Goal: Transaction & Acquisition: Purchase product/service

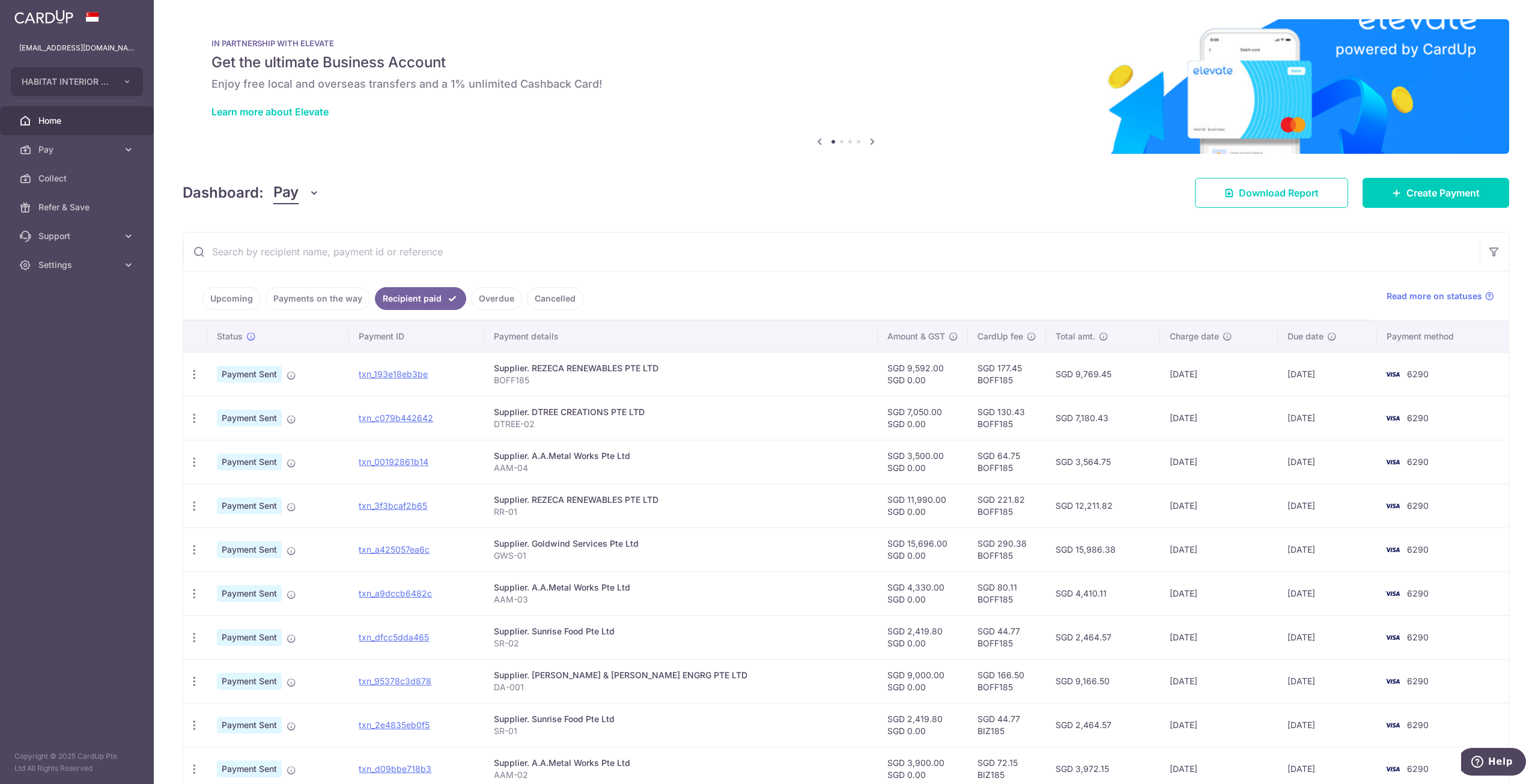
click at [226, 301] on link "Upcoming" at bounding box center [231, 298] width 58 height 22
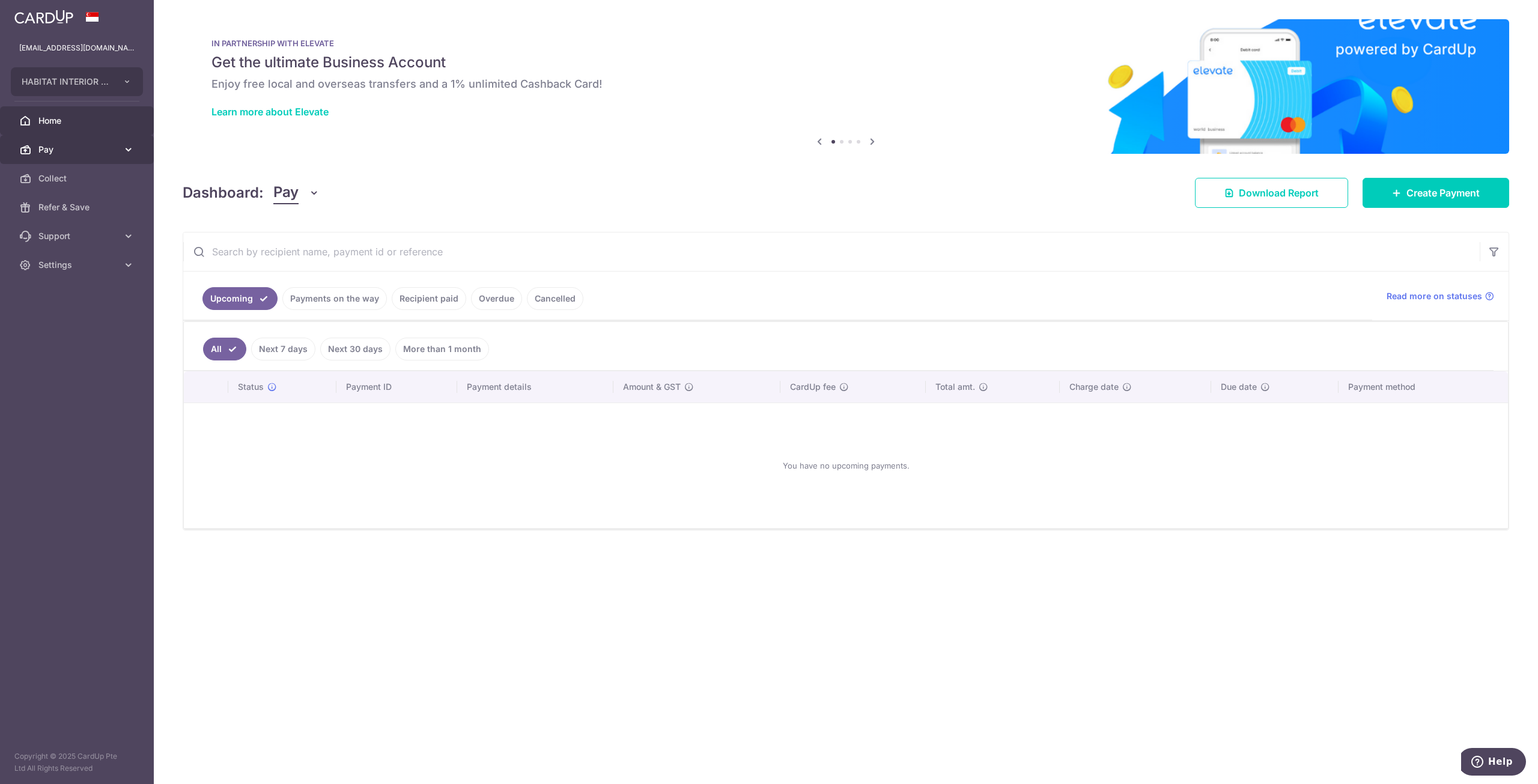
click at [113, 147] on span "Pay" at bounding box center [78, 150] width 79 height 12
click at [88, 186] on link "Payments" at bounding box center [77, 178] width 154 height 29
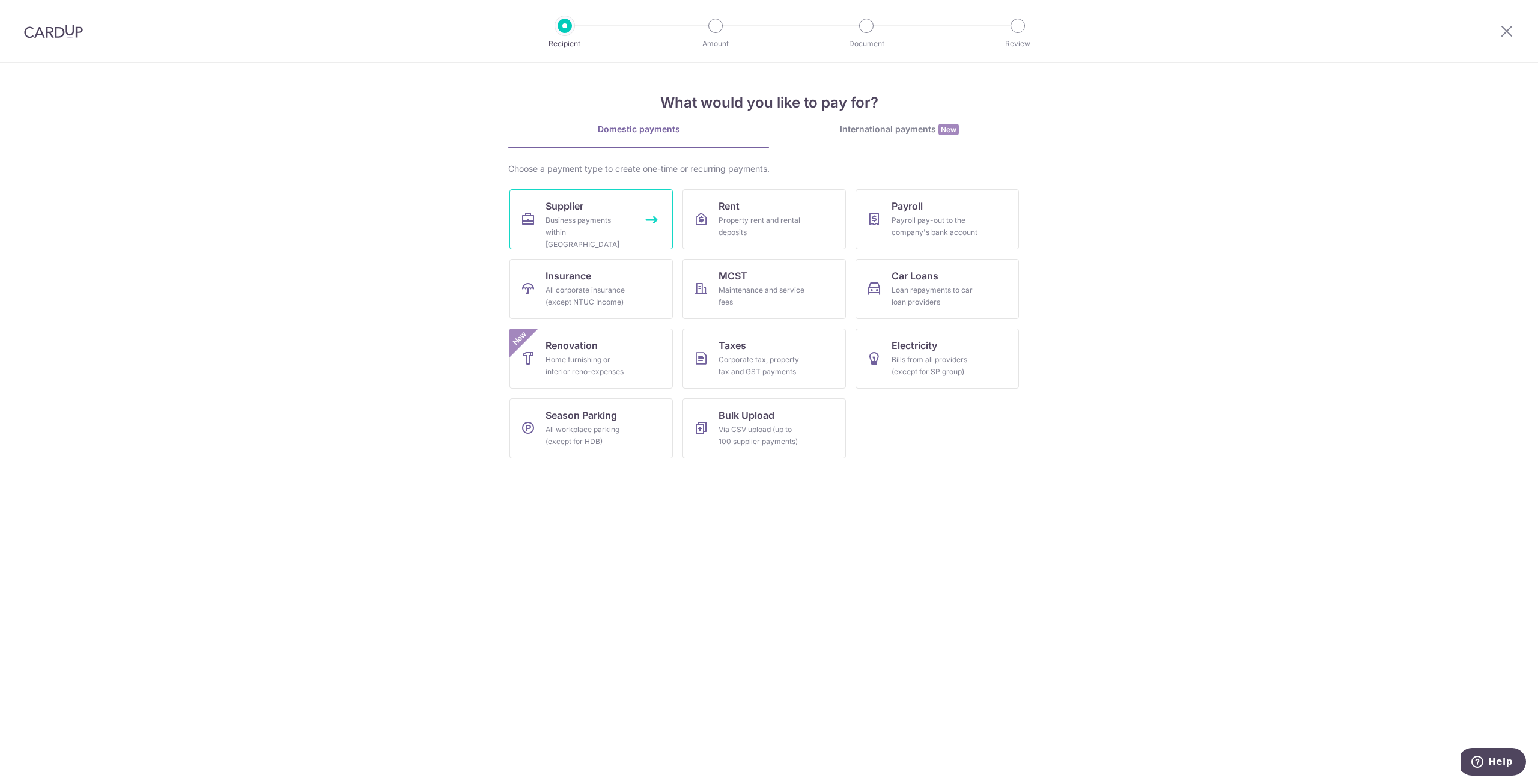
click at [573, 215] on div "Business payments within Singapore" at bounding box center [589, 232] width 87 height 36
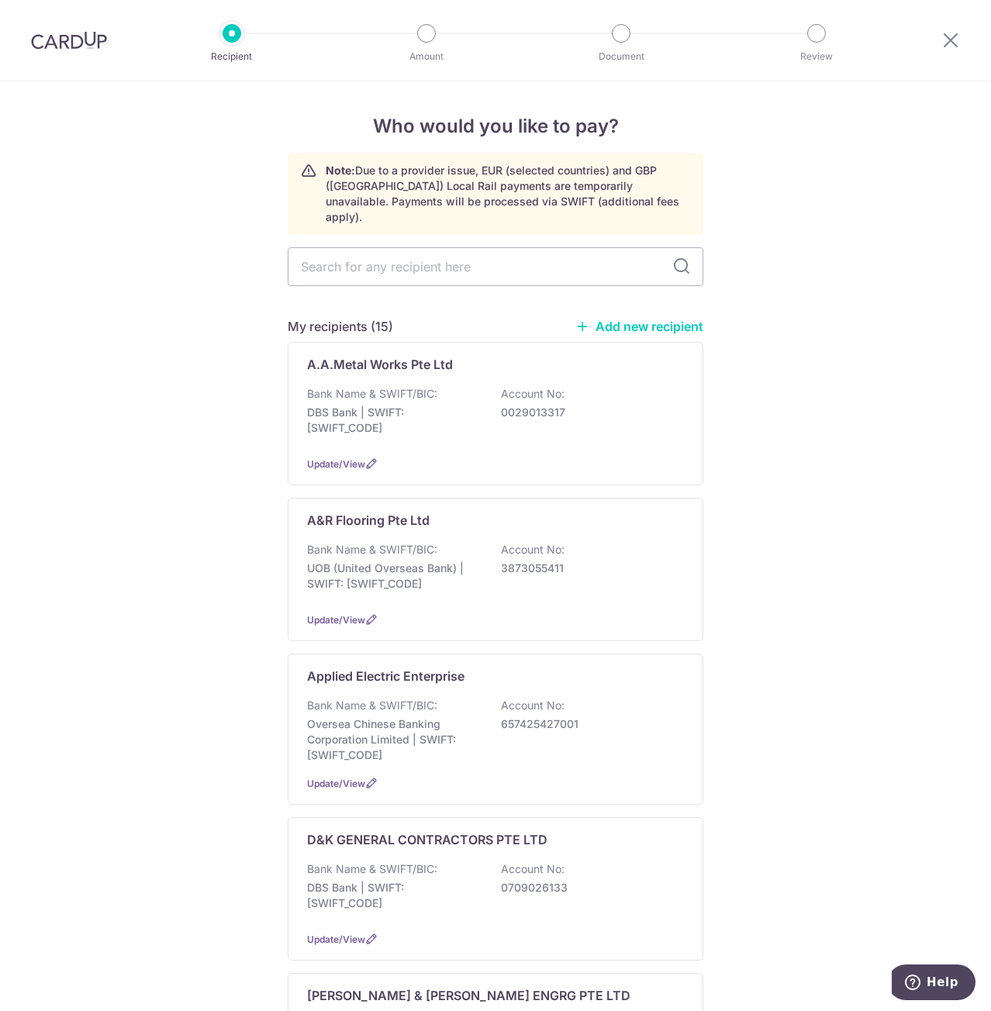
click at [653, 319] on link "Add new recipient" at bounding box center [639, 327] width 128 height 16
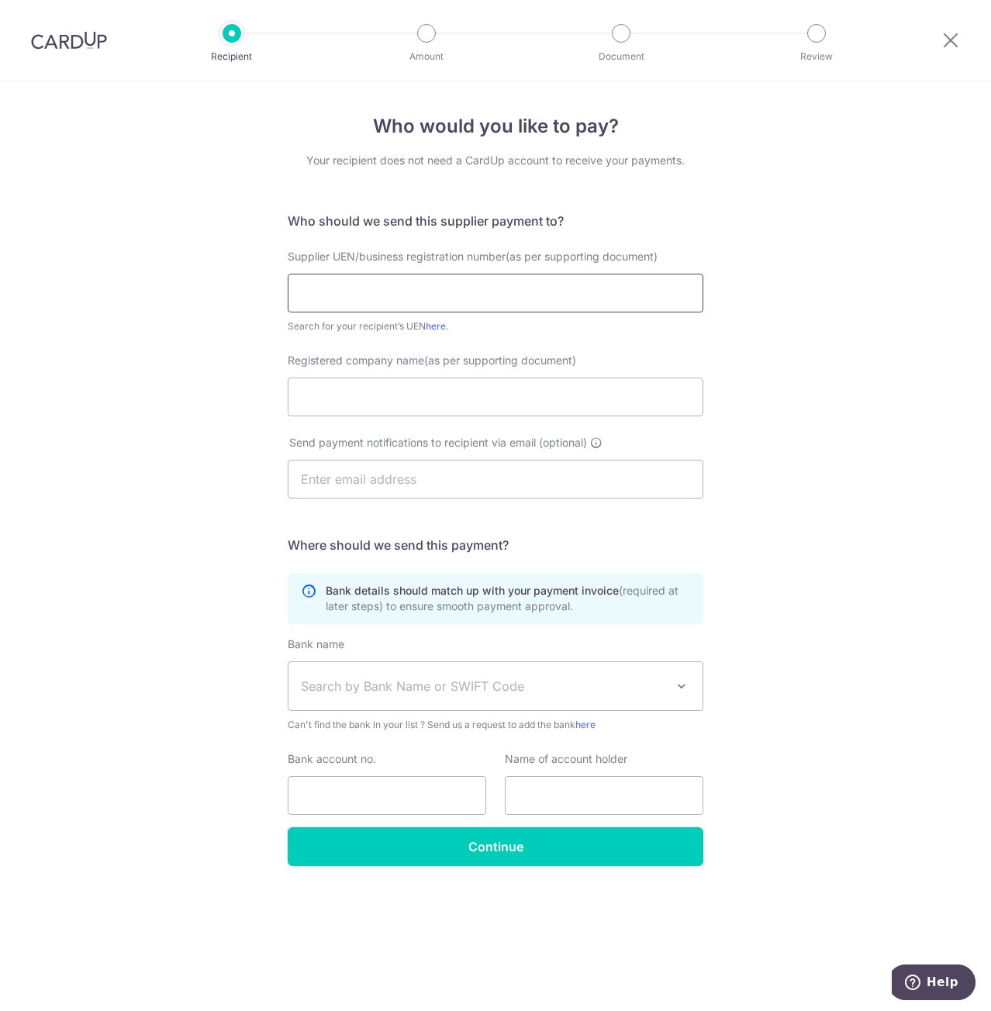
click at [371, 280] on input "text" at bounding box center [496, 293] width 416 height 39
paste input "TCS STONE CARE SERVICES"
type input "TCS STONE CARE SERVICES"
click at [323, 401] on input "Registered company name(as per supporting document)" at bounding box center [496, 397] width 416 height 39
drag, startPoint x: 489, startPoint y: 295, endPoint x: -75, endPoint y: 326, distance: 565.4
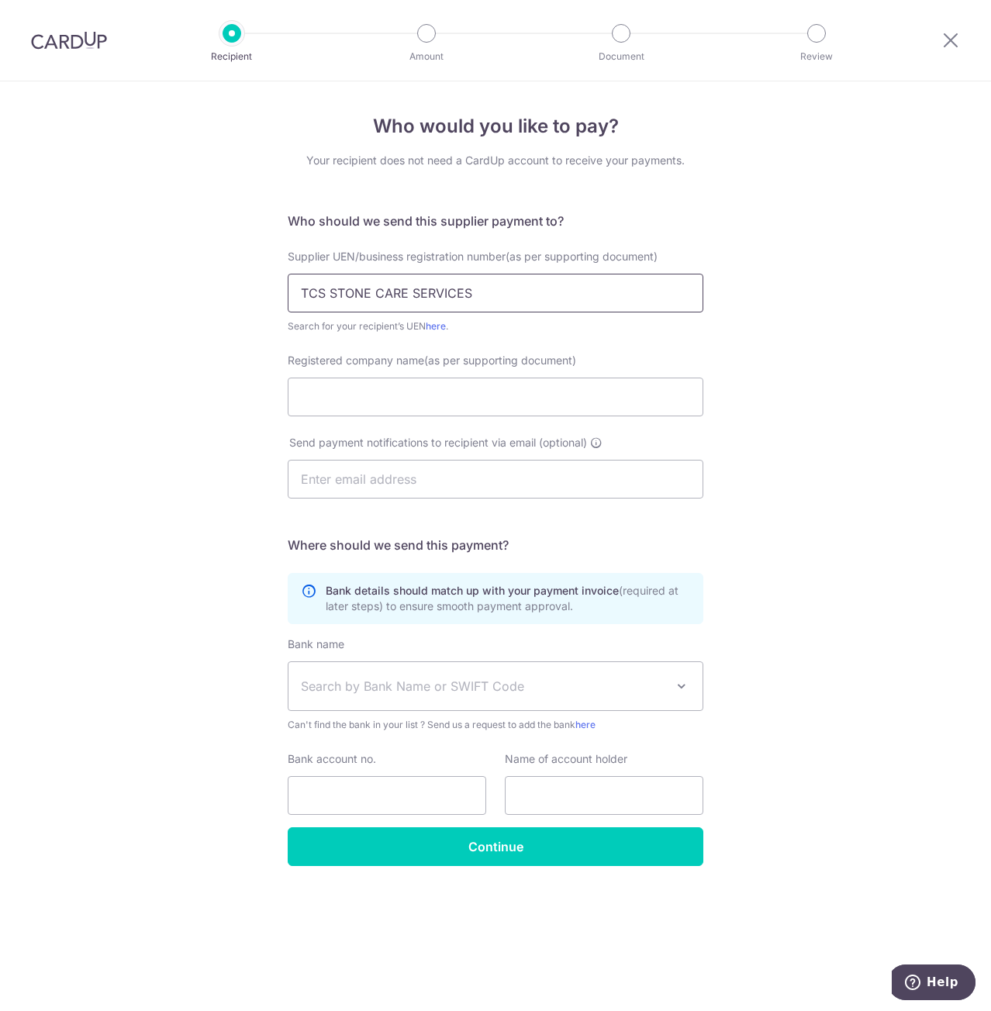
click at [0, 326] on html "Recipient Amount Document Review Who would you like to pay? Your recipient does…" at bounding box center [495, 505] width 991 height 1011
type input "TCS STONE CARE SERVICES"
click at [458, 295] on input "text" at bounding box center [496, 293] width 416 height 39
paste input "53484817J"
click at [306, 295] on input "53484817J" at bounding box center [496, 293] width 416 height 39
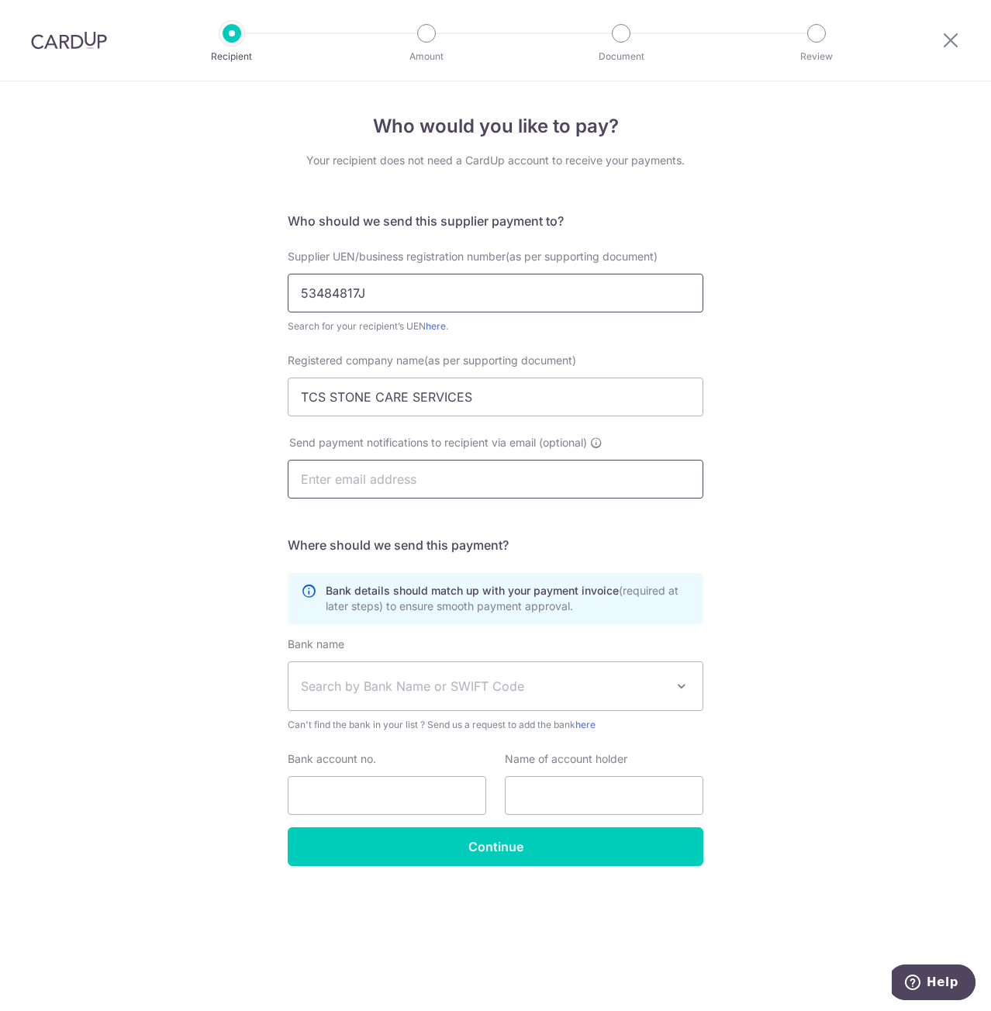
type input "53484817J"
click at [362, 483] on input "text" at bounding box center [496, 479] width 416 height 39
type input "xavier@habitatinterior.com"
type input "Xavier Lim"
click at [400, 679] on span "Search by Bank Name or SWIFT Code" at bounding box center [483, 686] width 364 height 19
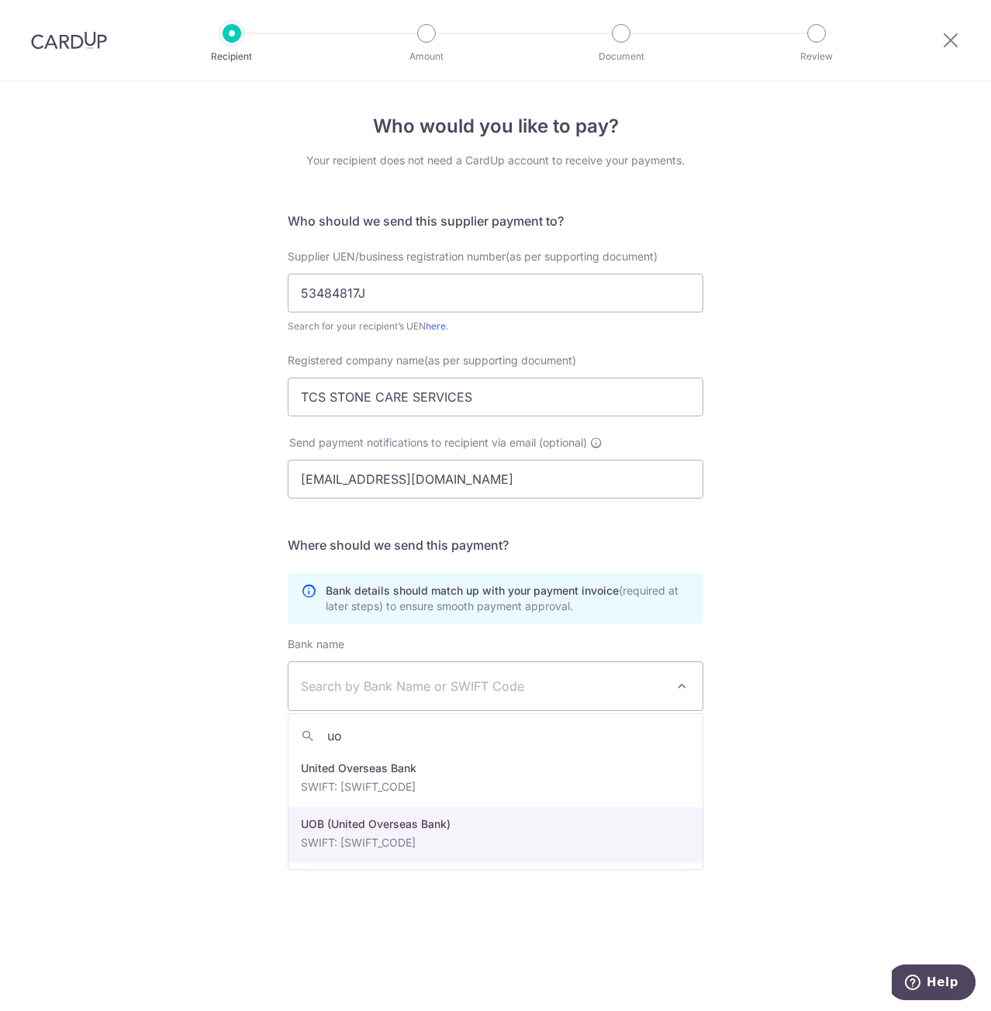
type input "uo"
select select "18"
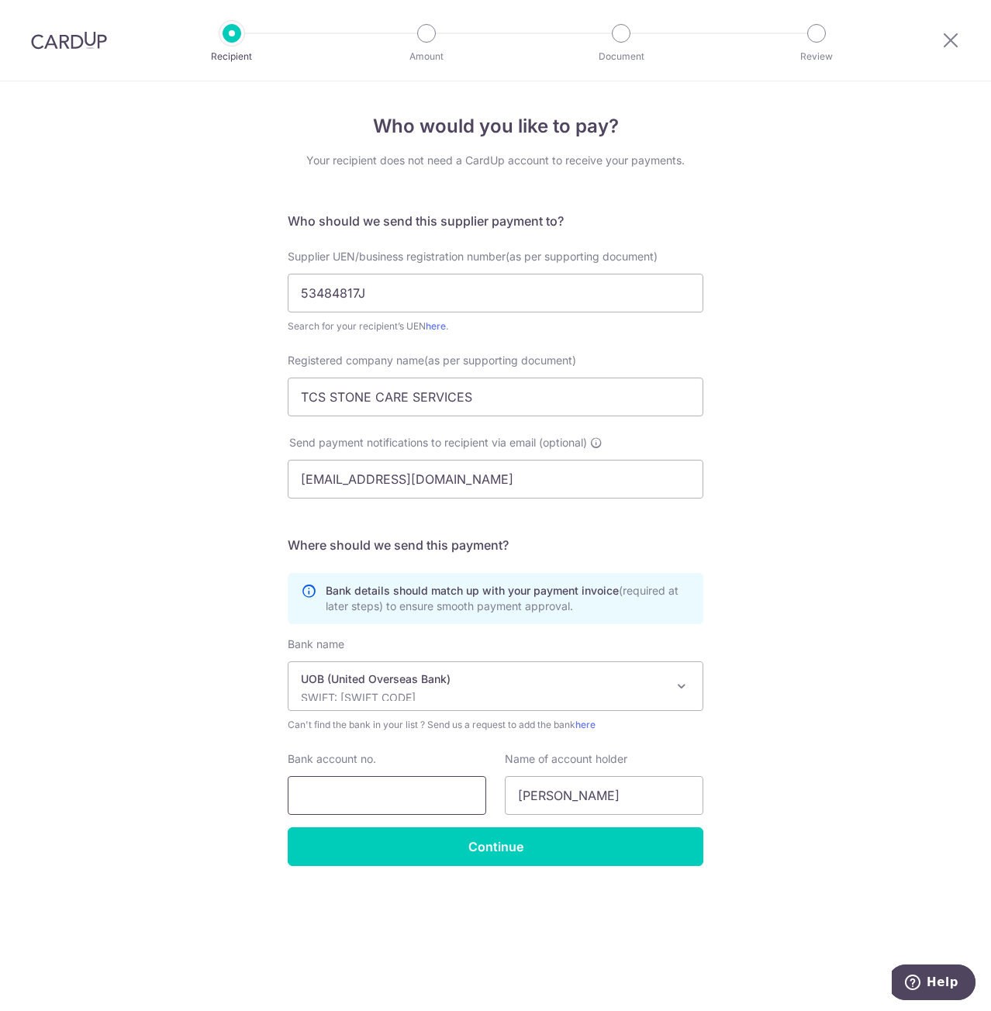
click at [402, 807] on input "Bank account no." at bounding box center [387, 795] width 199 height 39
type input "3553353112"
drag, startPoint x: 589, startPoint y: 789, endPoint x: 599, endPoint y: 795, distance: 11.2
click at [589, 789] on input "Xavier Lim" at bounding box center [604, 795] width 199 height 39
drag, startPoint x: 591, startPoint y: 798, endPoint x: 321, endPoint y: 815, distance: 270.4
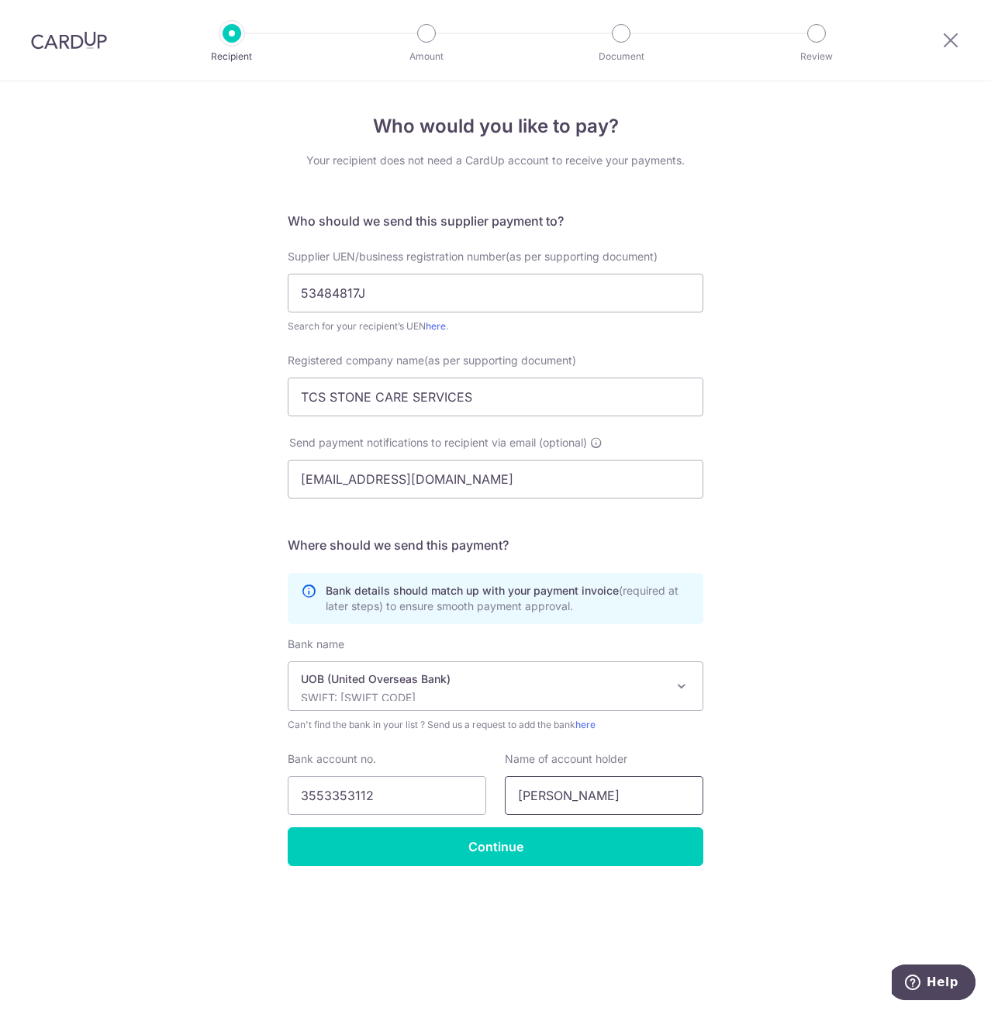
click at [321, 815] on div "Bank name Select Bank UBS AG ANEXT BANK PTE LTD Australia & New Zealand Banking…" at bounding box center [496, 732] width 416 height 191
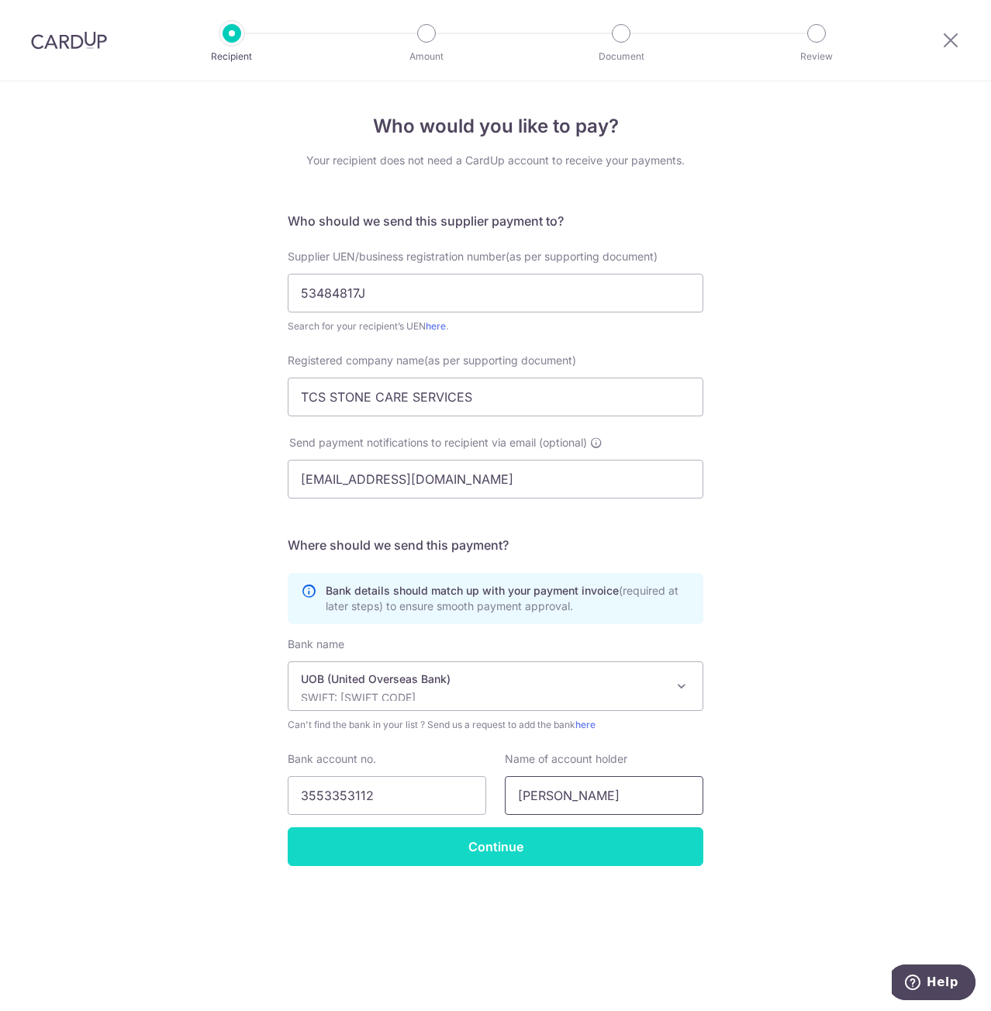
paste input "TCS STONE CARE SERVICES"
type input "TCS STONE CARE SERVICES"
click at [458, 849] on input "Continue" at bounding box center [496, 846] width 416 height 39
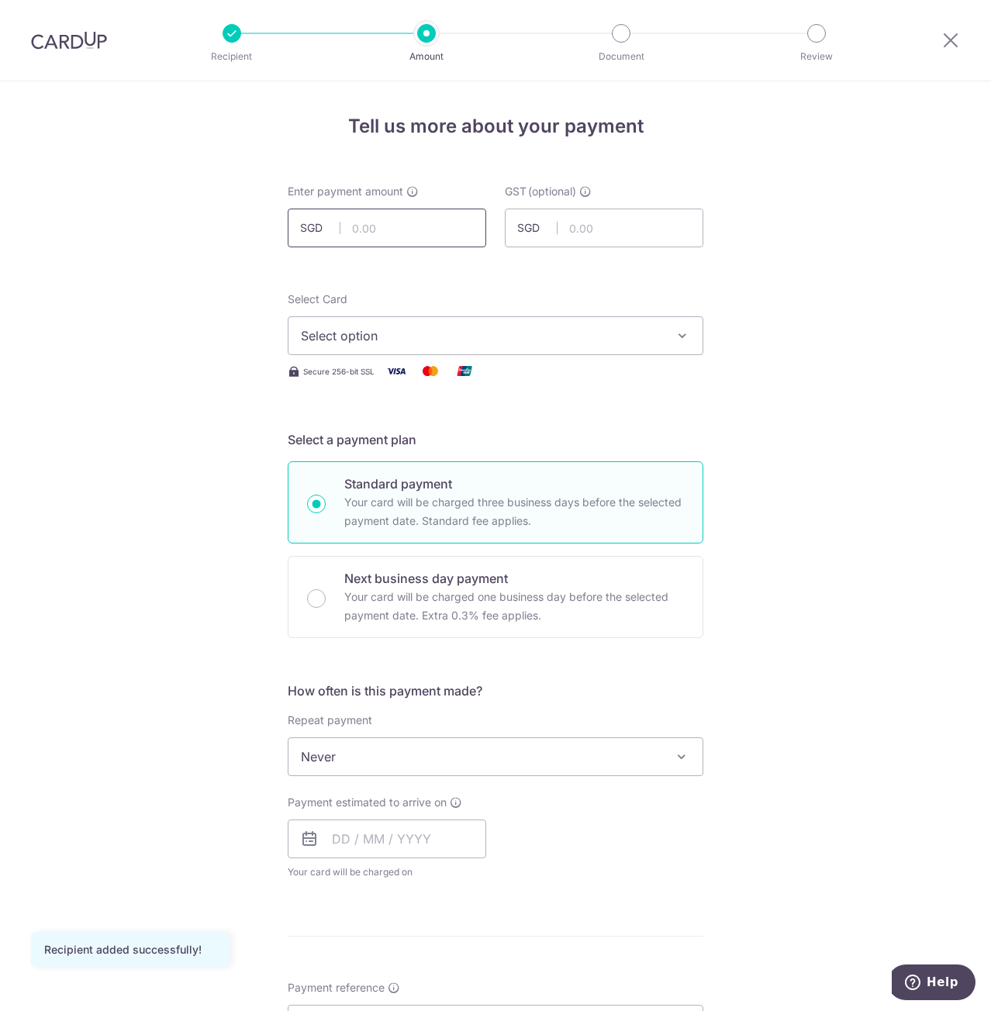
click at [448, 230] on input "text" at bounding box center [387, 228] width 199 height 39
type input "5,975.00"
click at [514, 340] on span "Select option" at bounding box center [481, 335] width 361 height 19
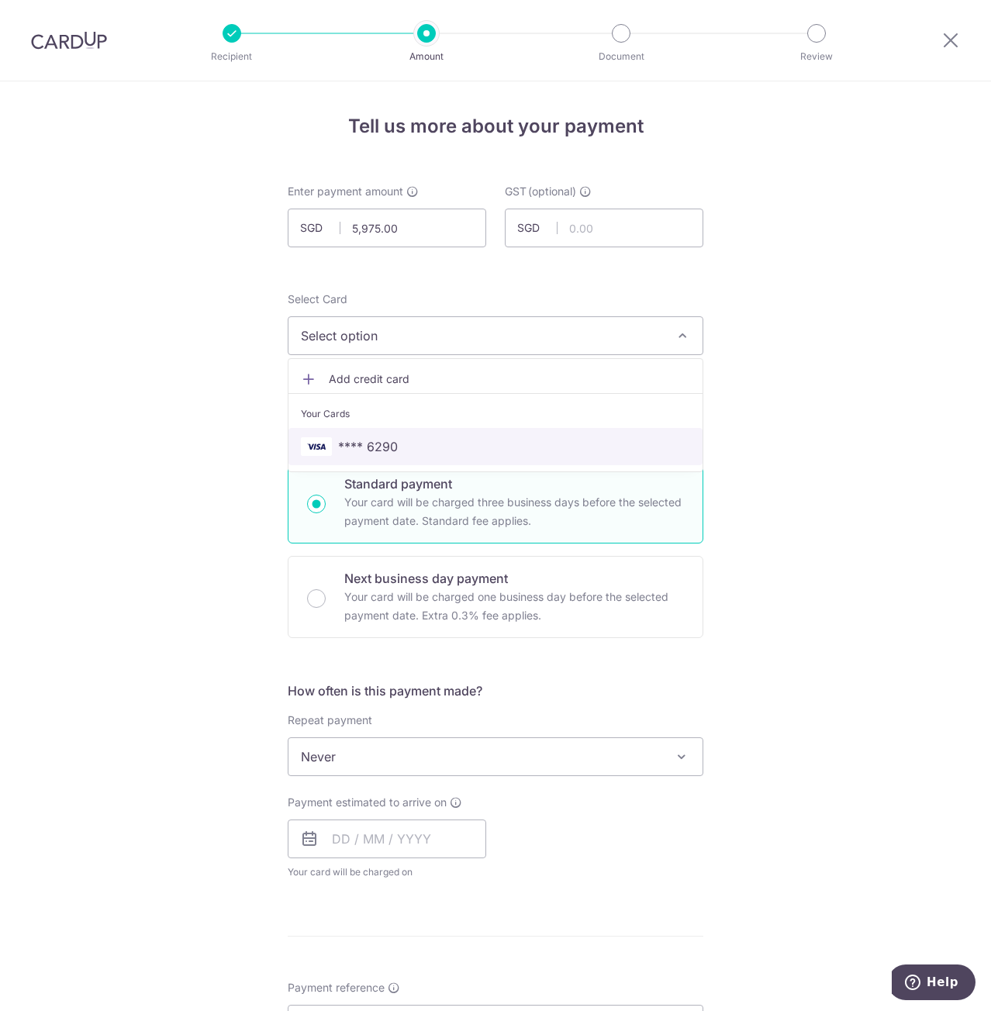
click at [411, 448] on span "**** 6290" at bounding box center [495, 446] width 389 height 19
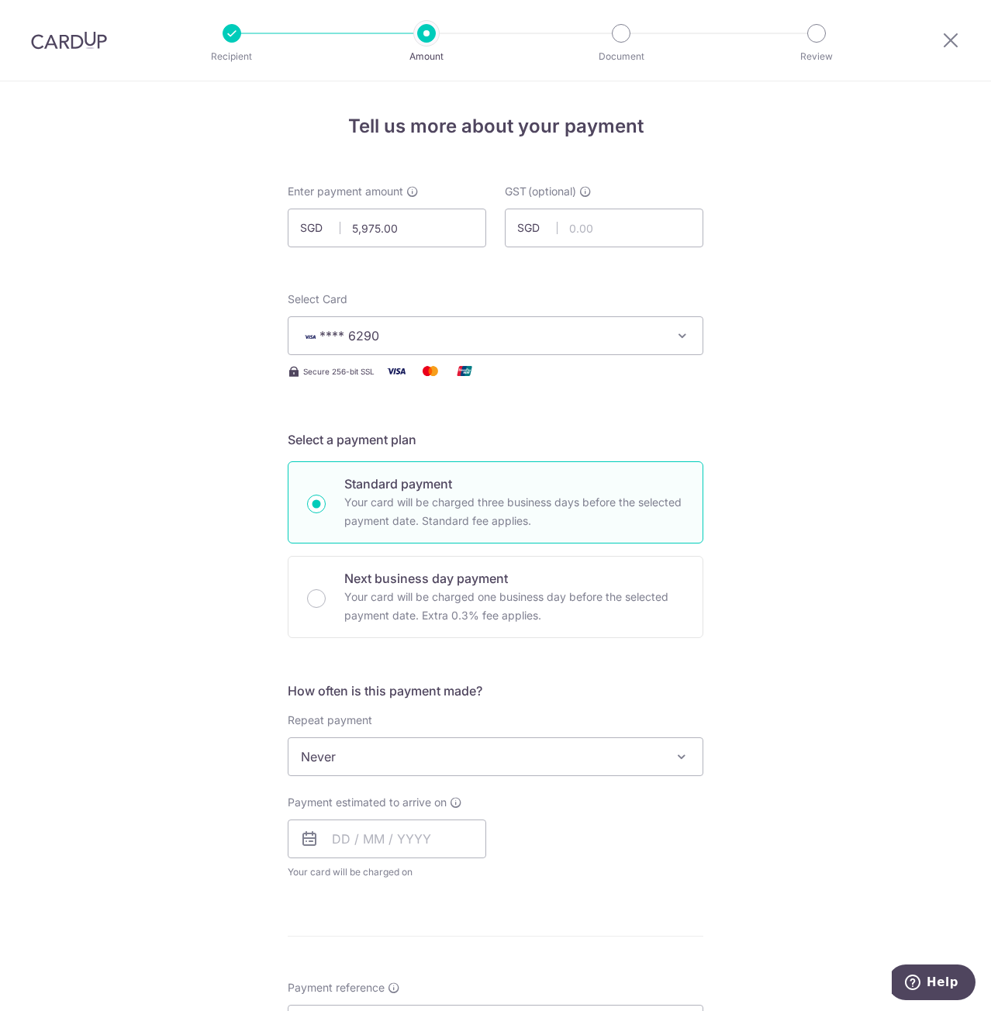
click at [359, 746] on span "Never" at bounding box center [495, 756] width 414 height 37
click at [337, 846] on input "text" at bounding box center [387, 839] width 199 height 39
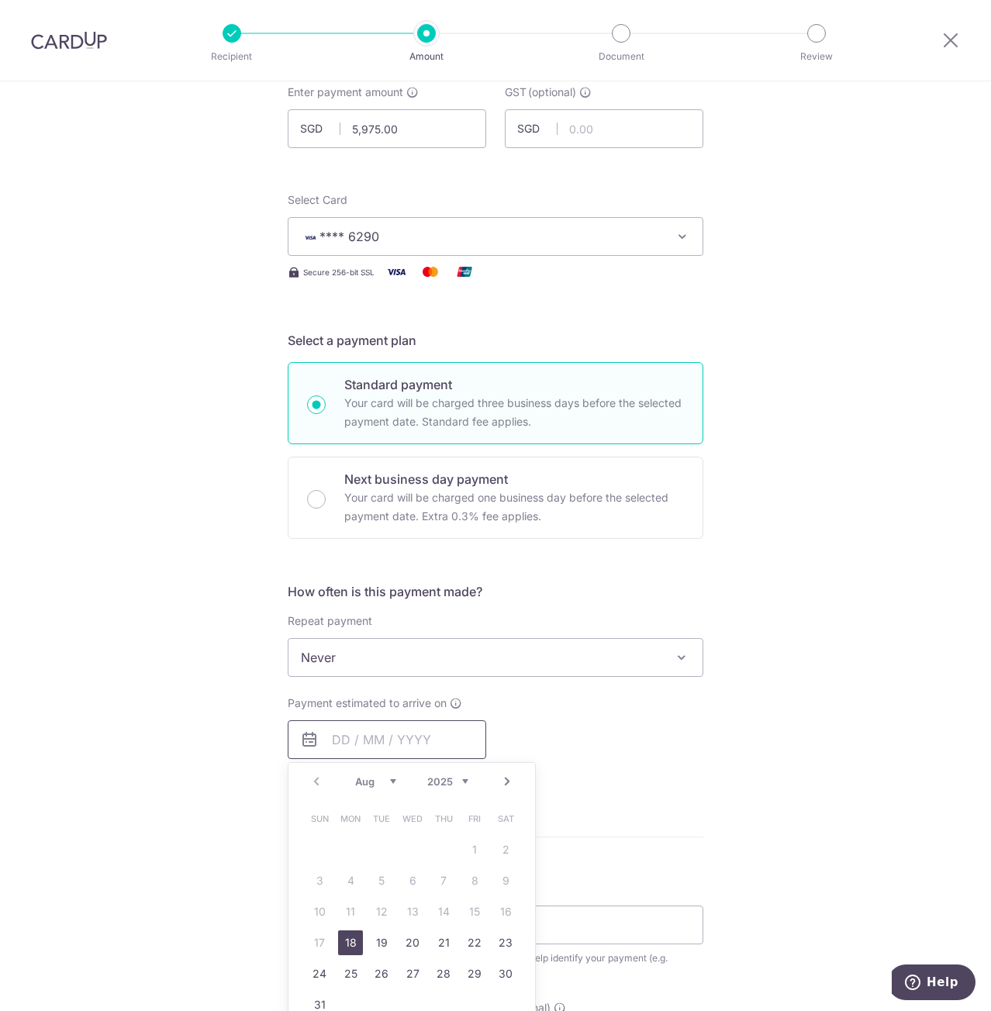
scroll to position [155, 0]
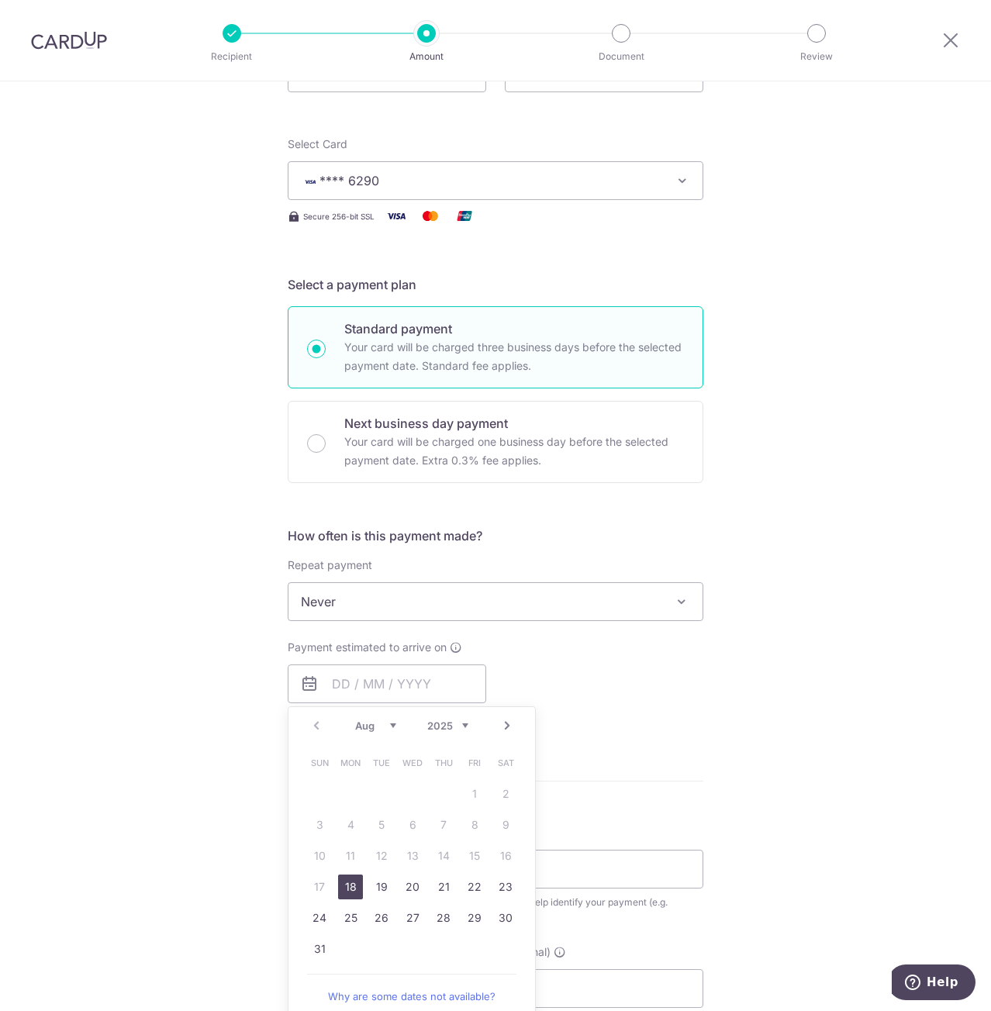
click at [346, 888] on link "18" at bounding box center [350, 887] width 25 height 25
type input "[DATE]"
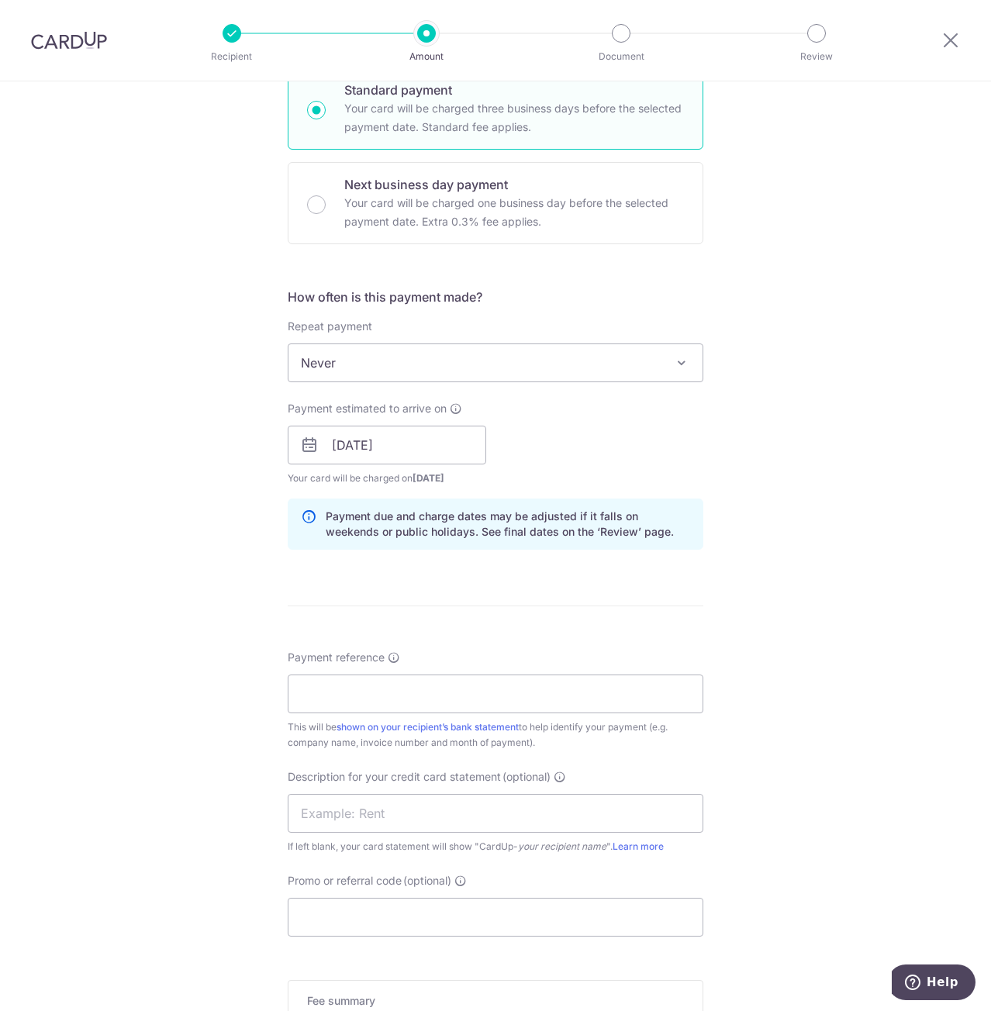
scroll to position [465, 0]
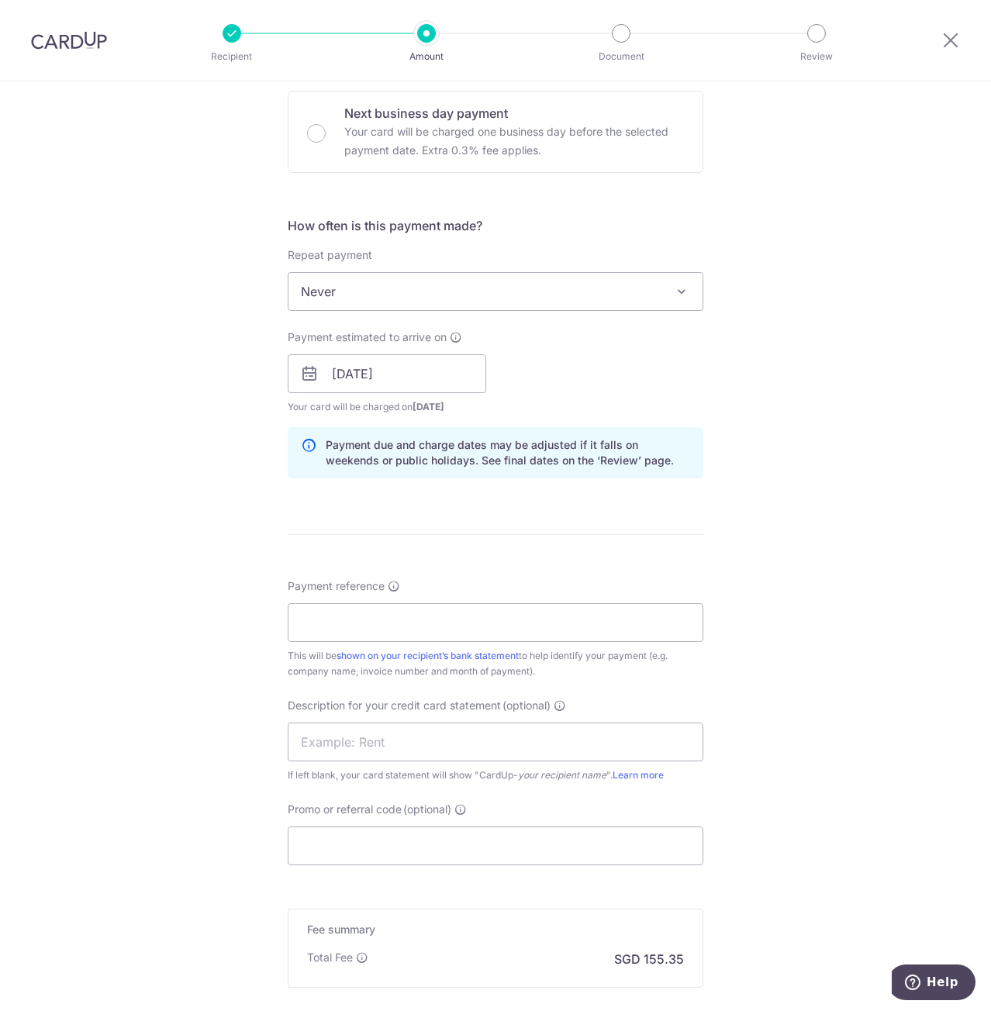
click at [355, 643] on div "Payment reference This will be shown on your recipient’s bank statement to help…" at bounding box center [496, 628] width 416 height 101
click at [357, 626] on input "Payment reference" at bounding box center [496, 622] width 416 height 39
type input "TCS-01"
click at [351, 734] on input "text" at bounding box center [496, 742] width 416 height 39
type input "{"
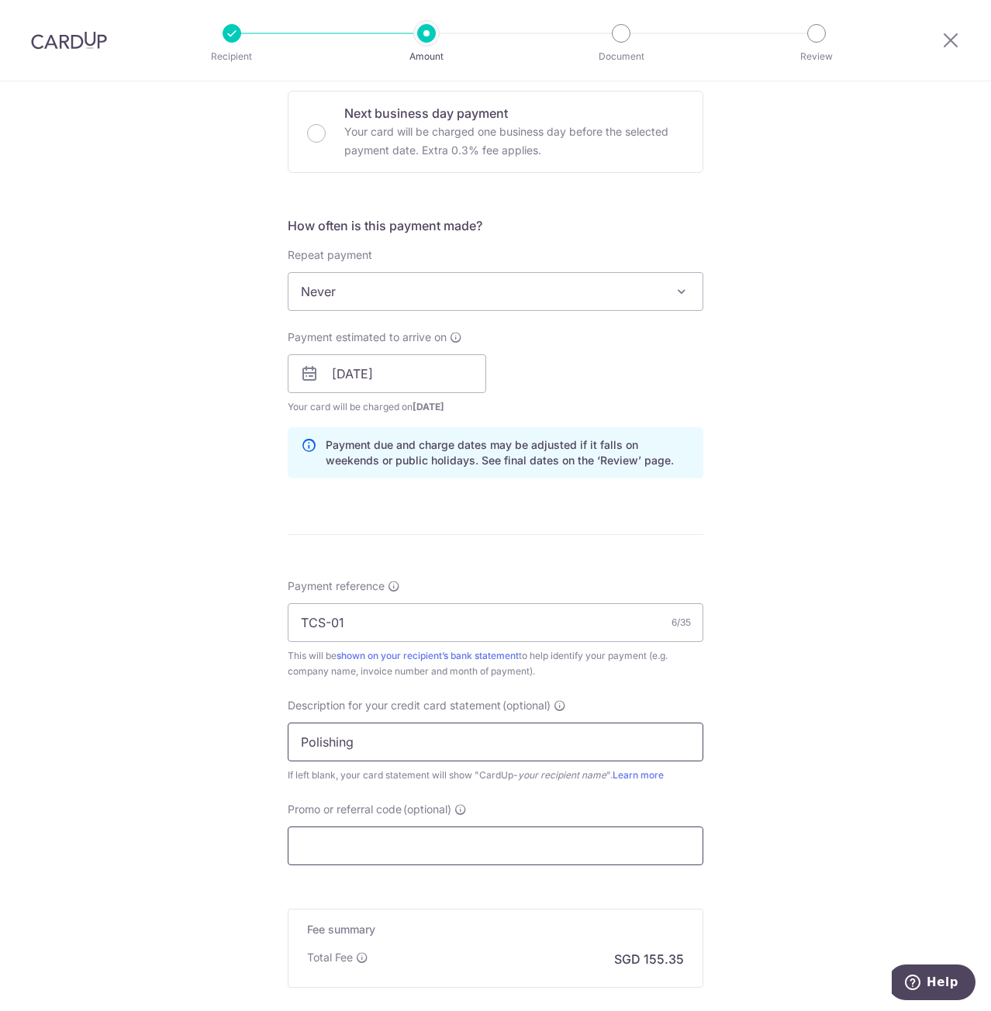
type input "Polishing"
click at [397, 853] on input "Promo or referral code (optional)" at bounding box center [496, 846] width 416 height 39
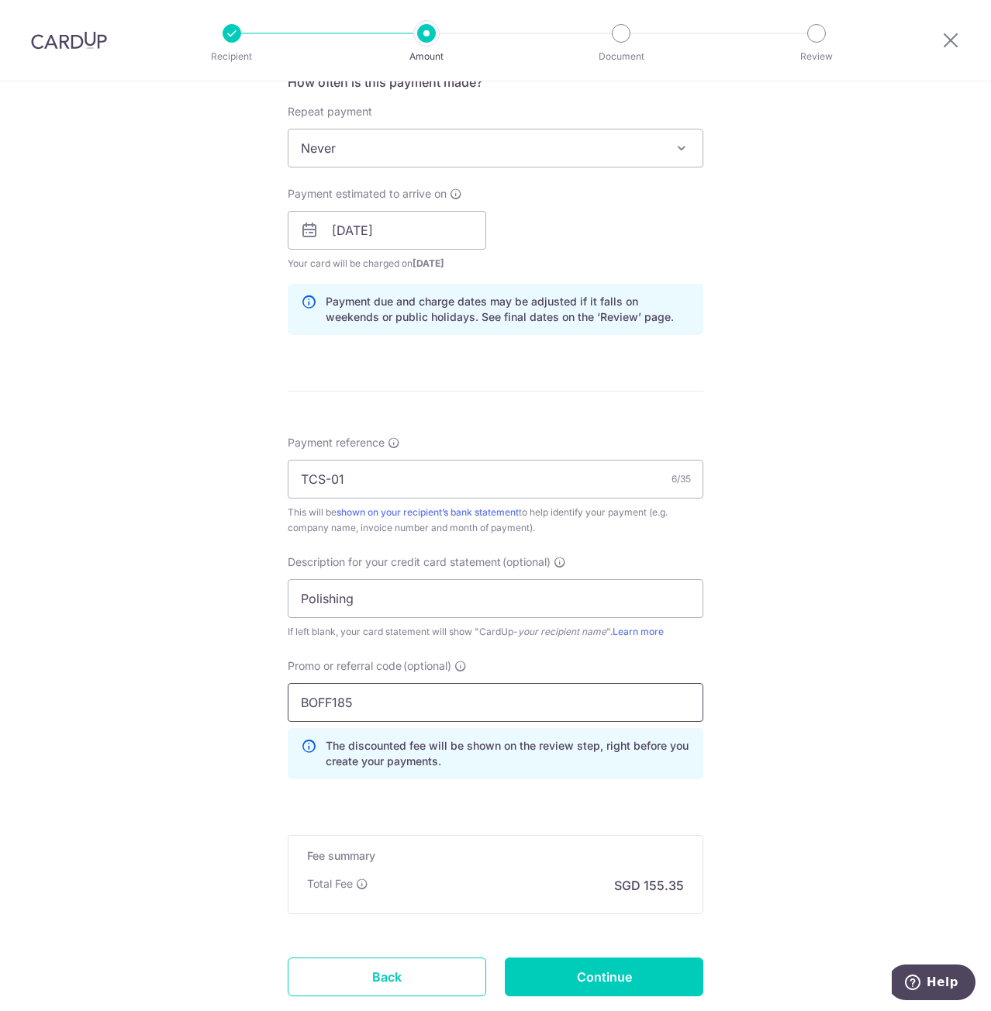
scroll to position [620, 0]
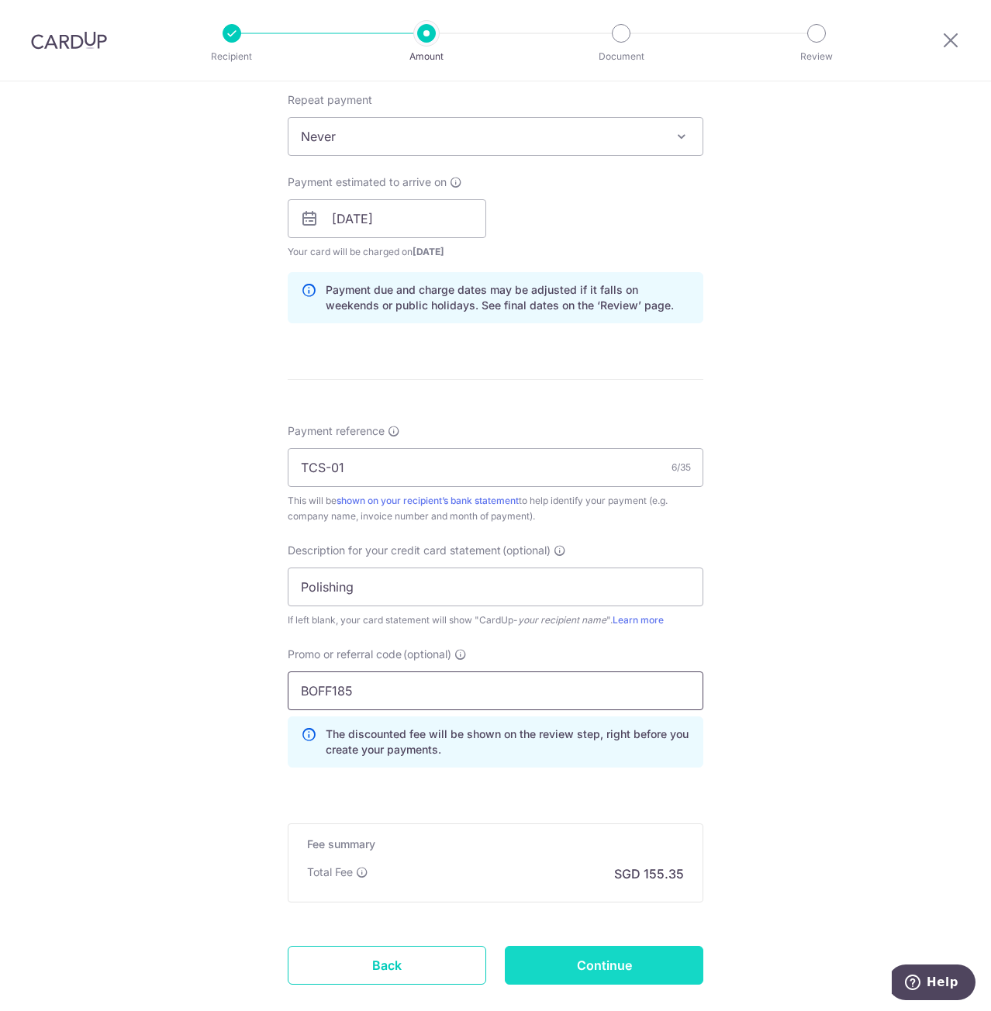
type input "BOFF185"
click at [596, 969] on input "Continue" at bounding box center [604, 965] width 199 height 39
type input "Create Schedule"
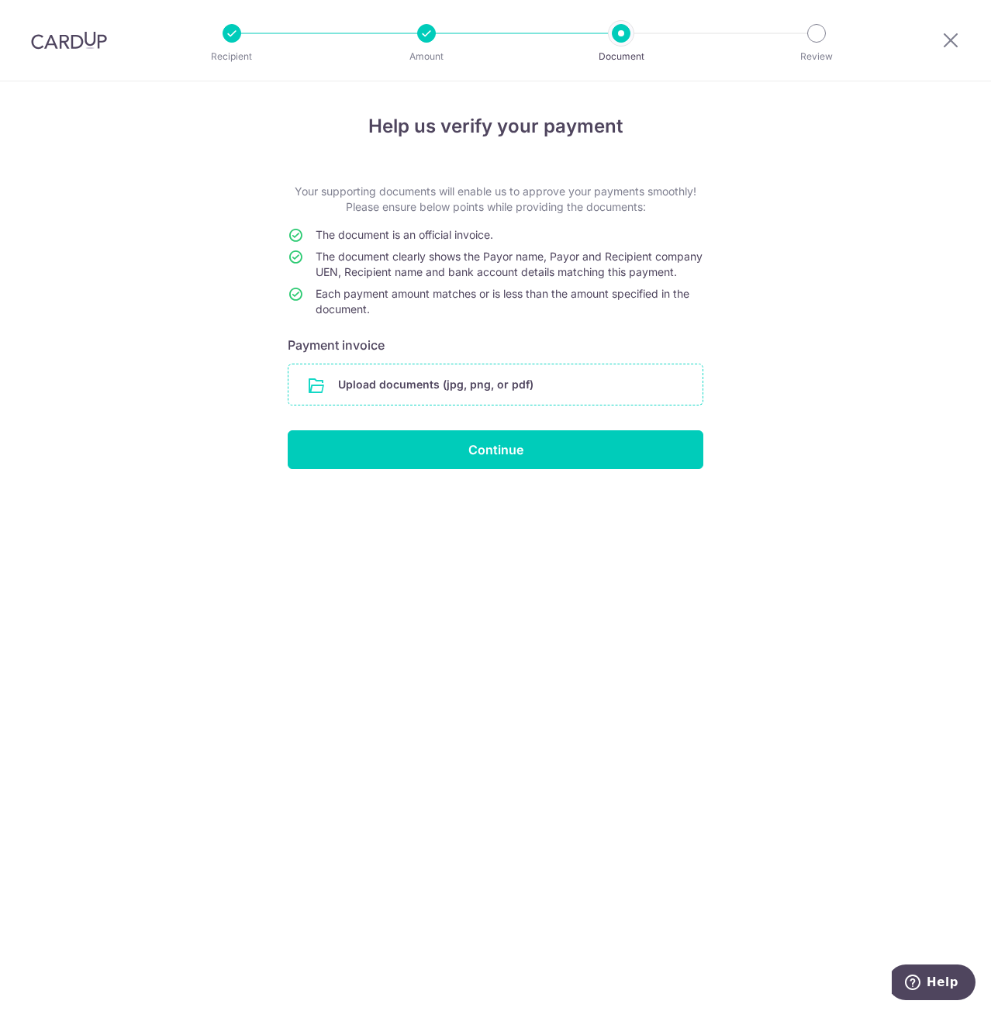
click at [394, 390] on input "file" at bounding box center [495, 384] width 414 height 40
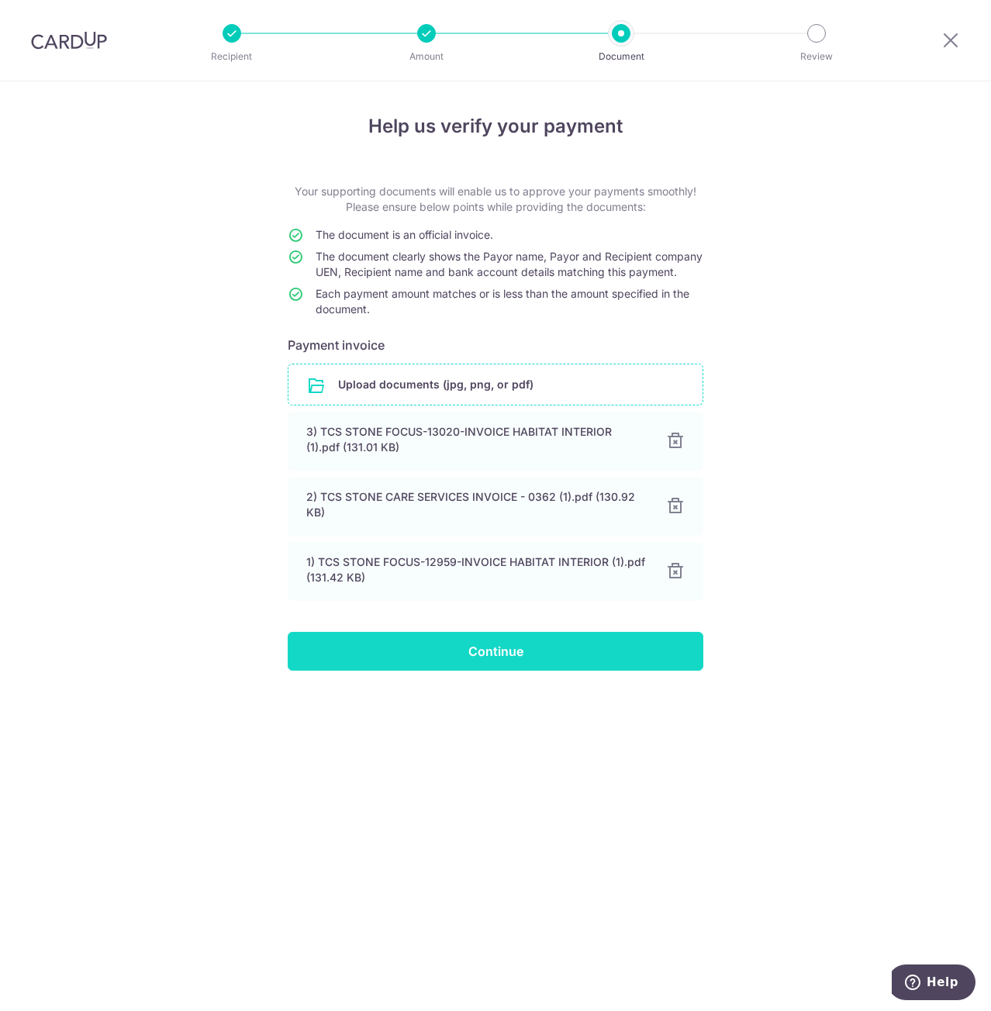
click at [509, 670] on input "Continue" at bounding box center [496, 651] width 416 height 39
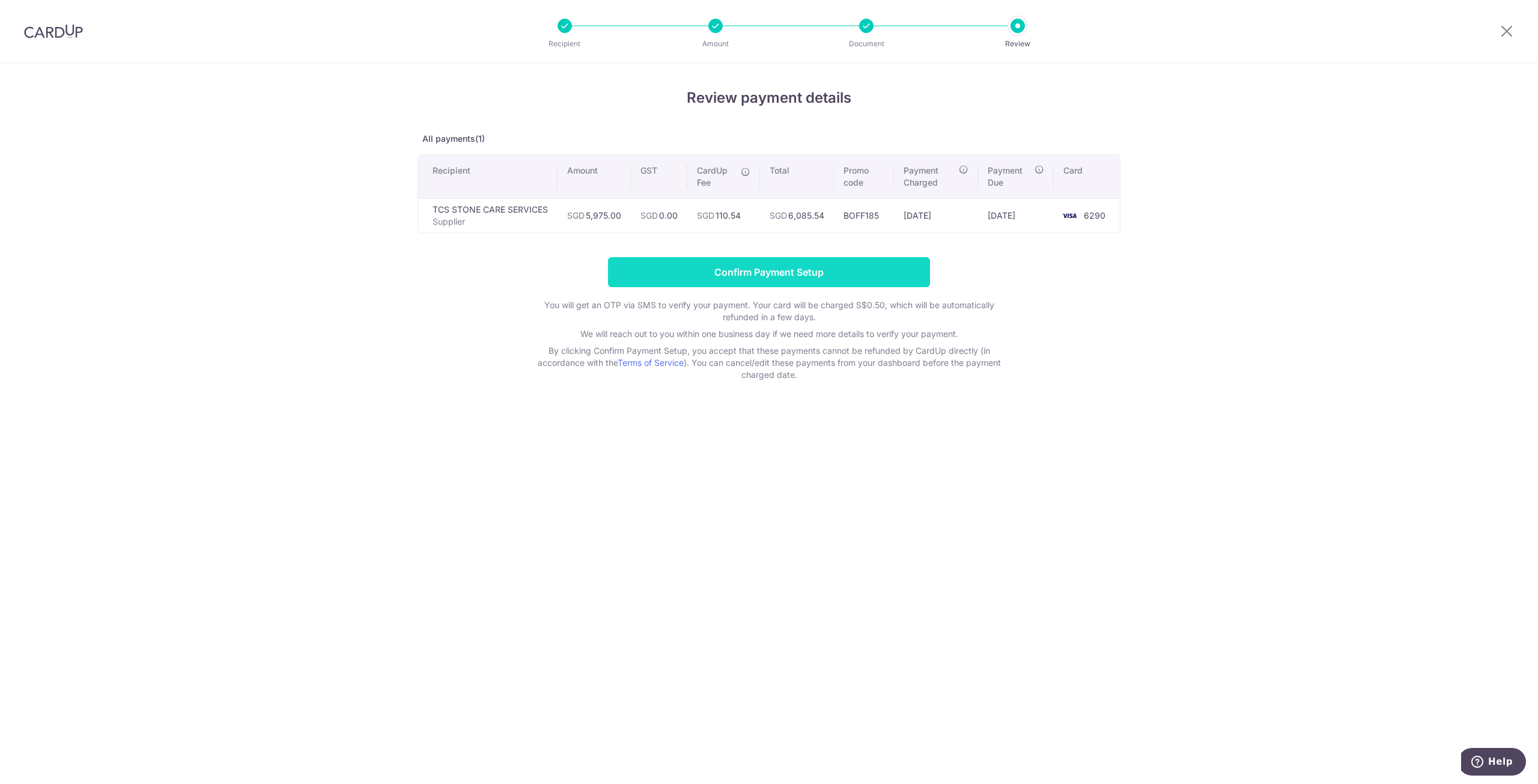
click at [760, 274] on input "Confirm Payment Setup" at bounding box center [769, 272] width 322 height 30
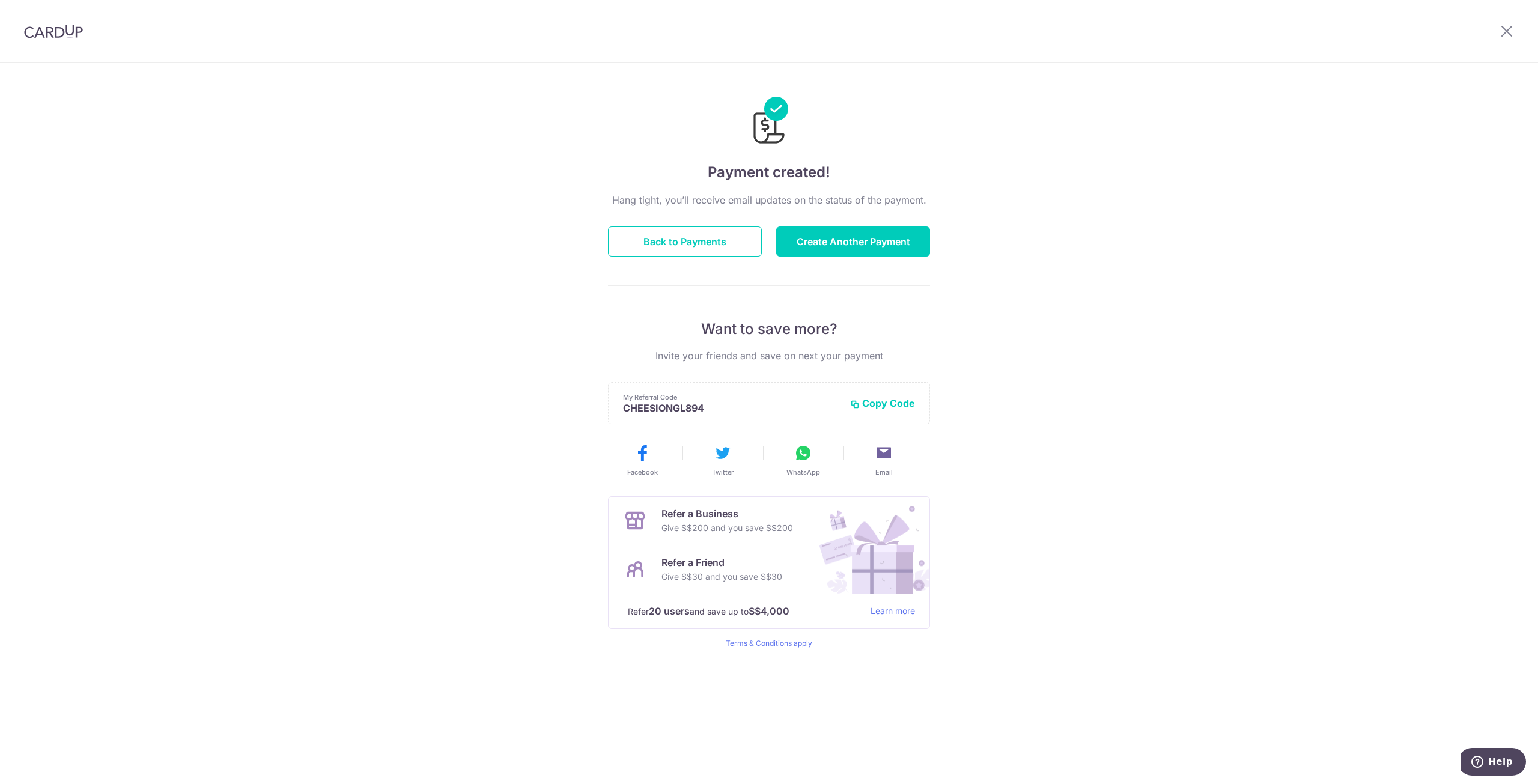
click at [57, 46] on div at bounding box center [53, 31] width 107 height 63
click at [58, 29] on img at bounding box center [53, 31] width 59 height 15
